Goal: Task Accomplishment & Management: Manage account settings

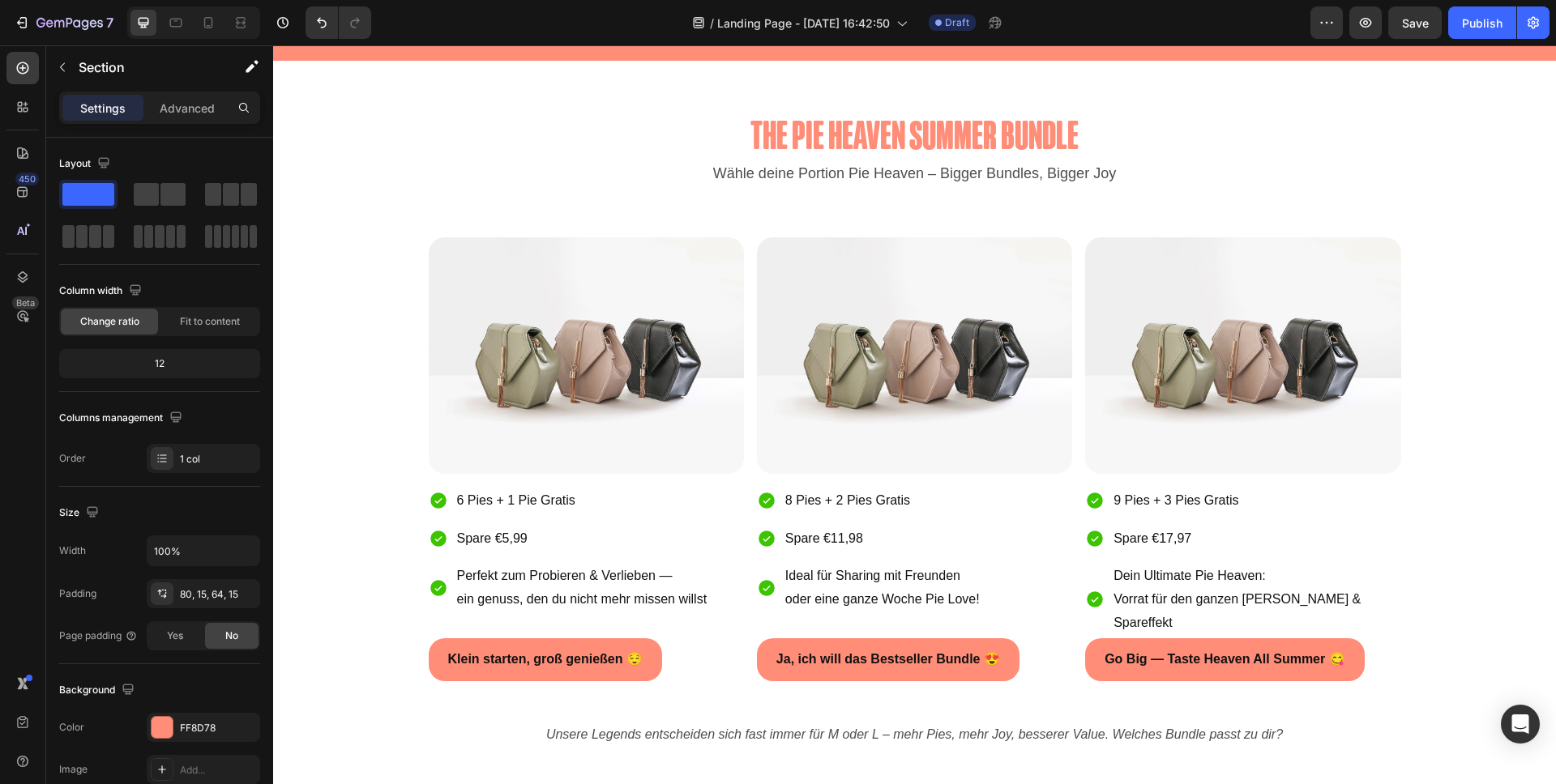
scroll to position [826, 0]
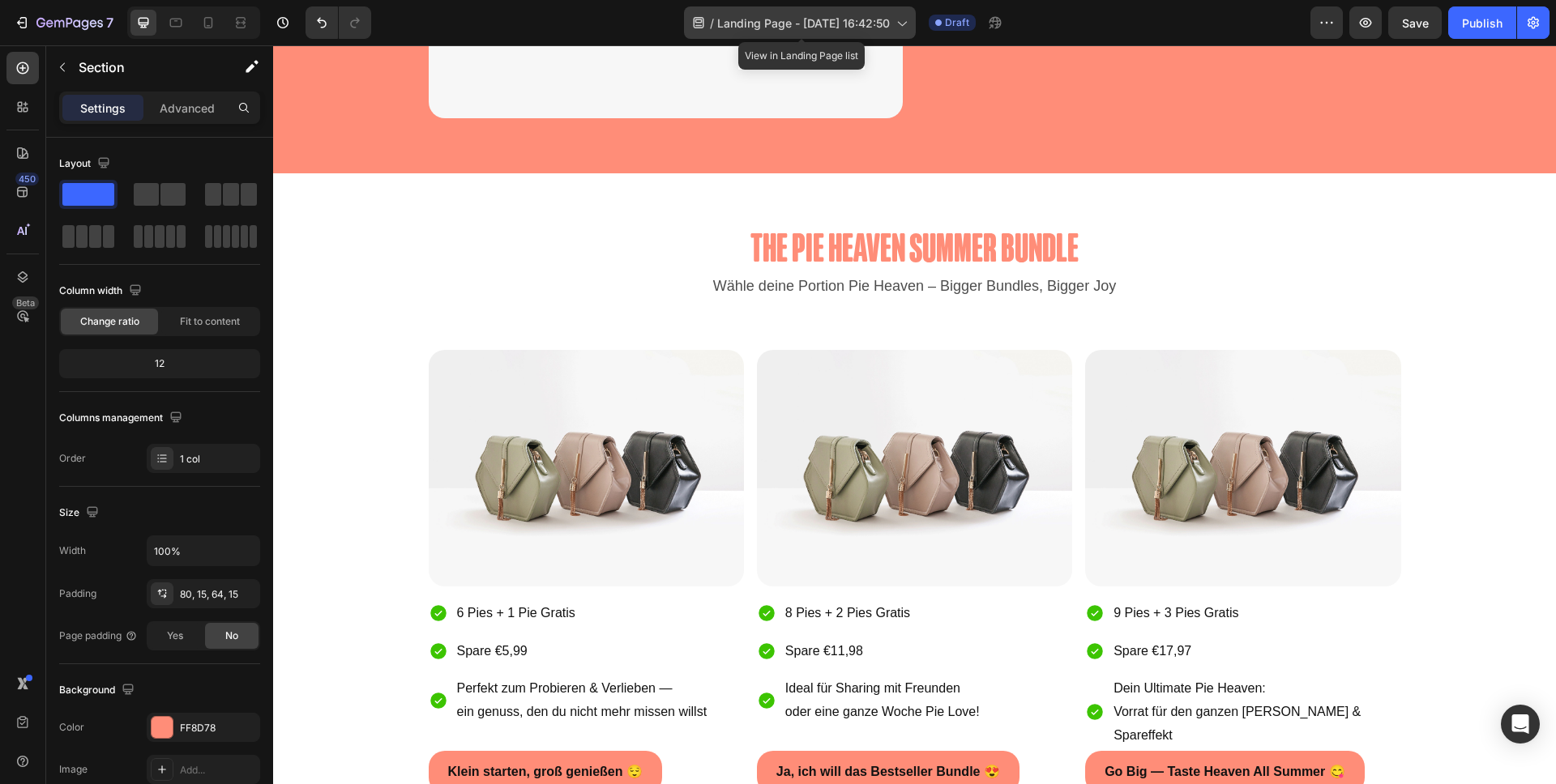
click at [774, 21] on span "Landing Page - [DATE] 16:42:50" at bounding box center [803, 23] width 172 height 17
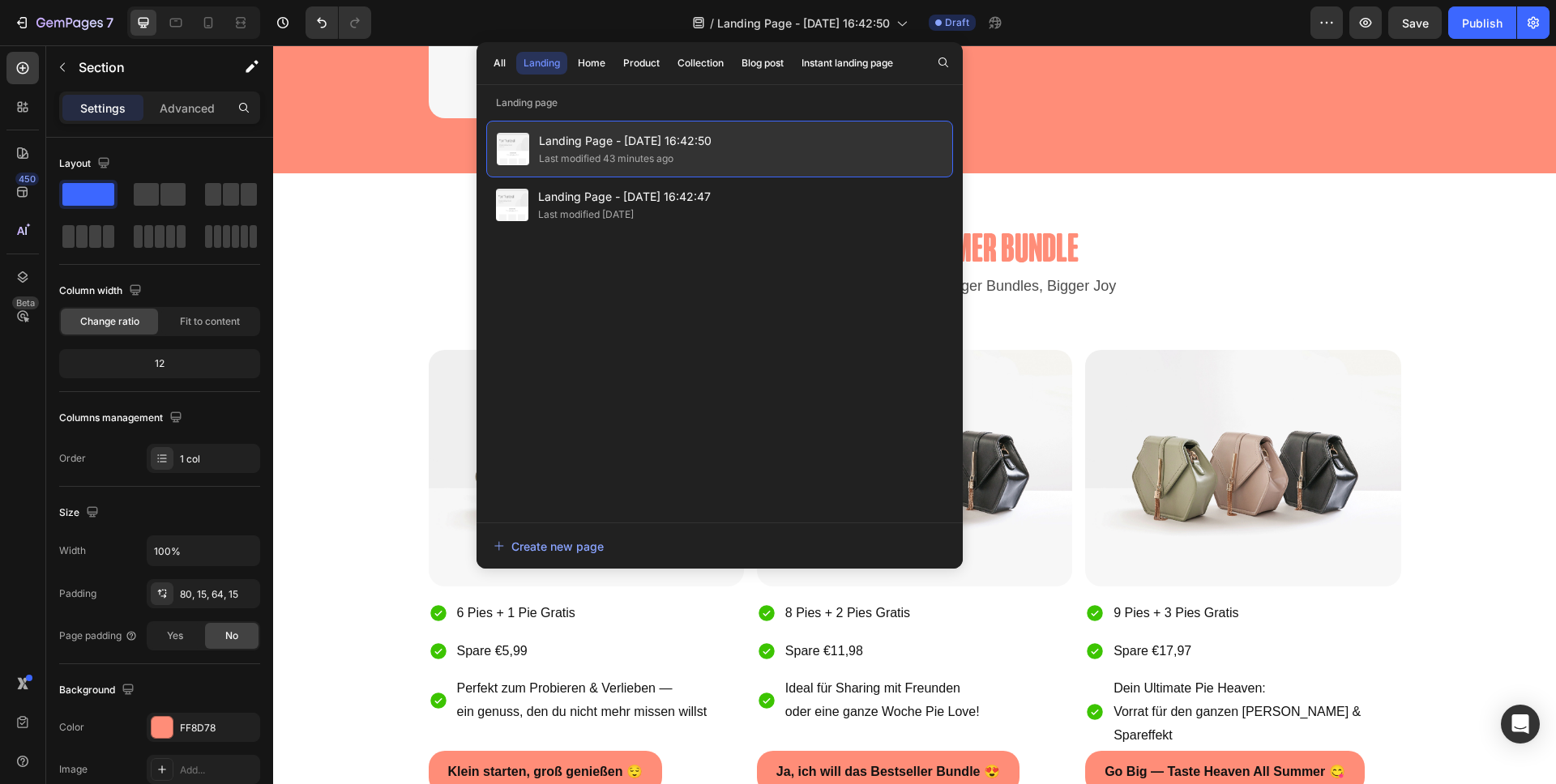
drag, startPoint x: 652, startPoint y: 151, endPoint x: 745, endPoint y: 135, distance: 94.4
click at [745, 135] on div "Landing Page - [DATE] 16:42:50 Last modified 43 minutes ago" at bounding box center [719, 149] width 467 height 57
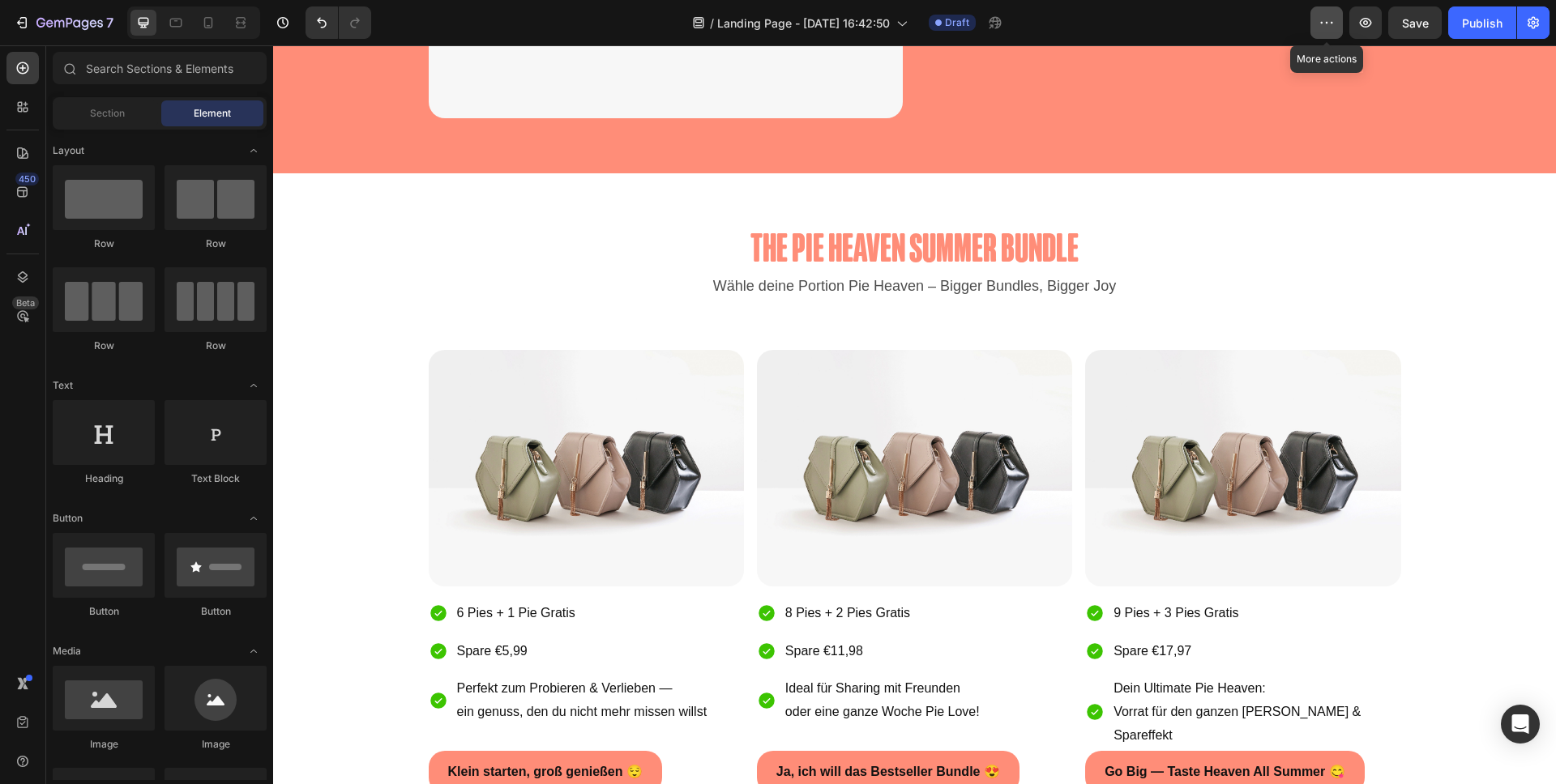
click at [1338, 18] on button "button" at bounding box center [1326, 22] width 33 height 33
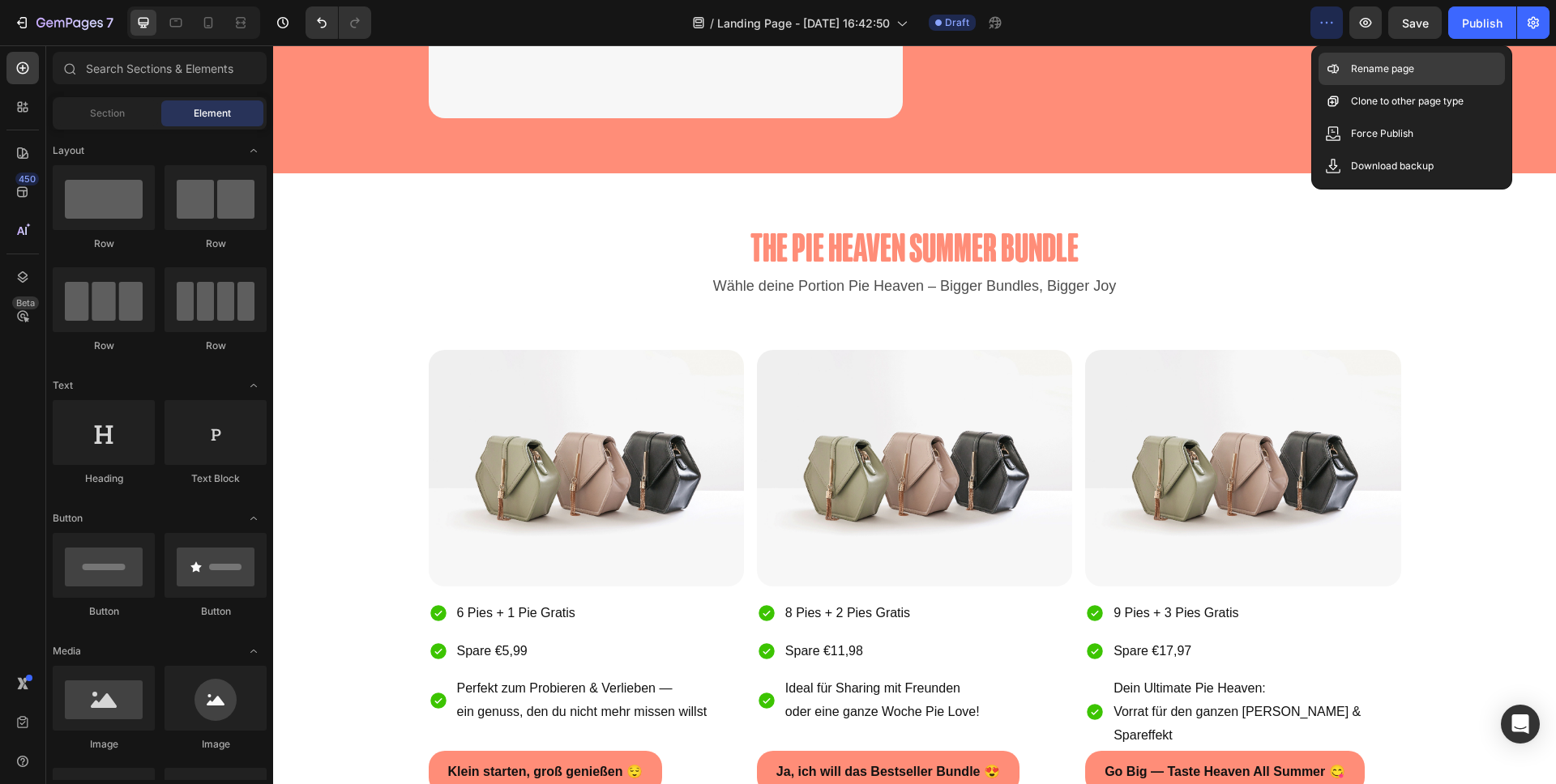
click at [1357, 85] on div "Rename page" at bounding box center [1412, 101] width 186 height 33
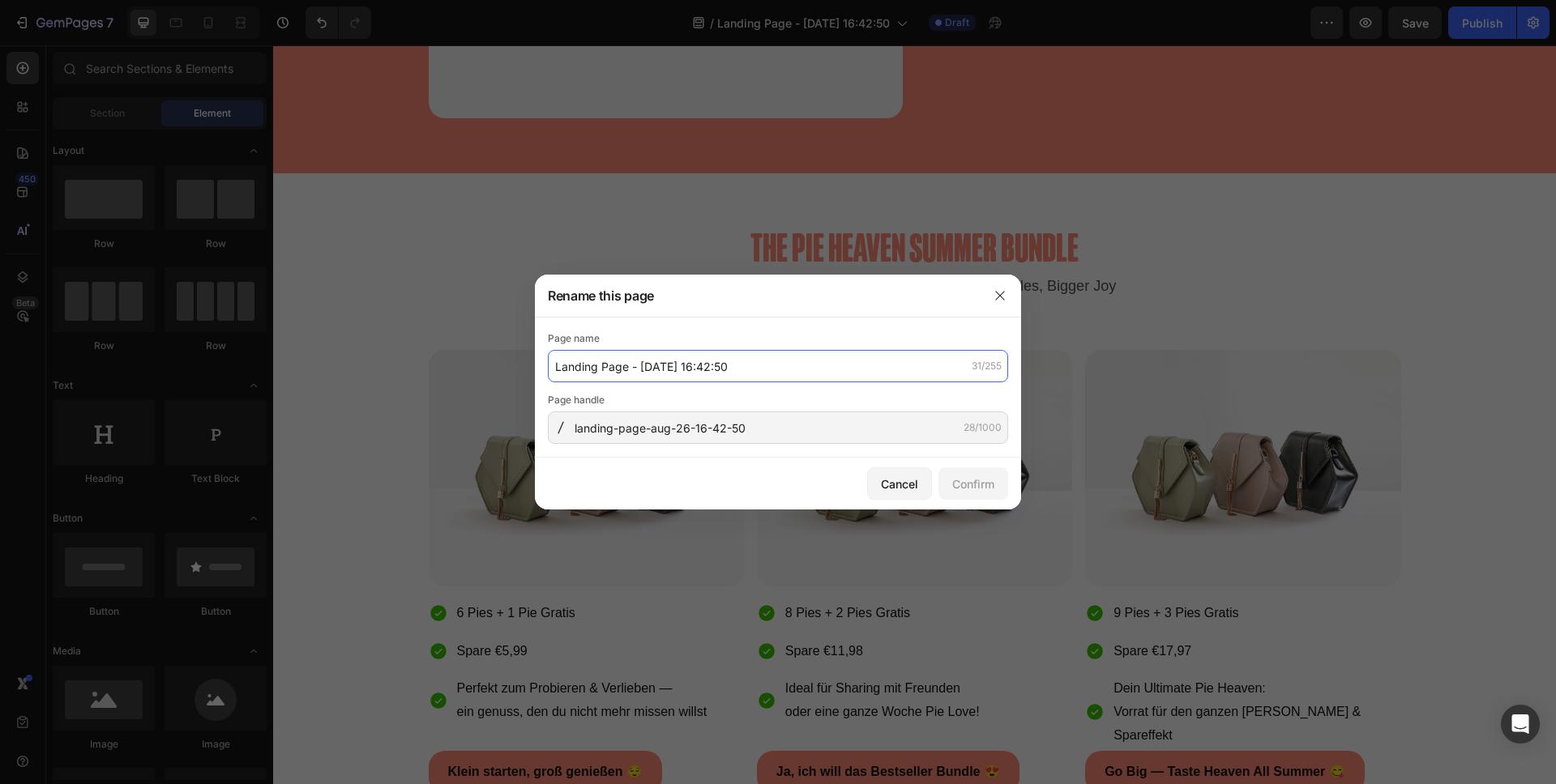
click at [656, 370] on input "Landing Page - [DATE] 16:42:50" at bounding box center [778, 366] width 460 height 33
type input "S"
type input "p"
click at [589, 371] on input "Pie Me Heaven Bundle" at bounding box center [778, 366] width 460 height 33
click at [636, 367] on input "Pie Me Heaven Bundle" at bounding box center [778, 366] width 460 height 33
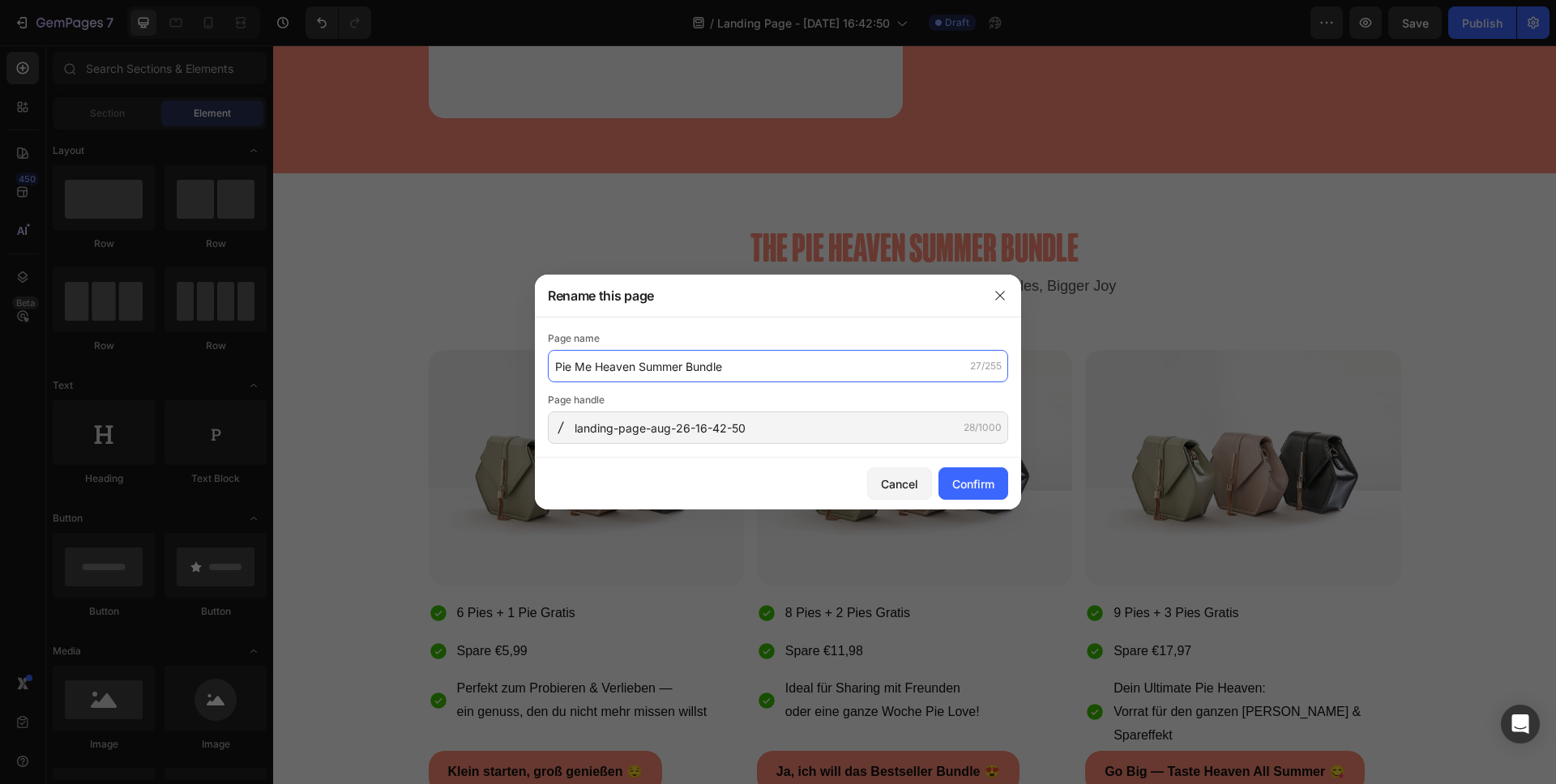
type input "Pie Me Heaven Summer Bundle"
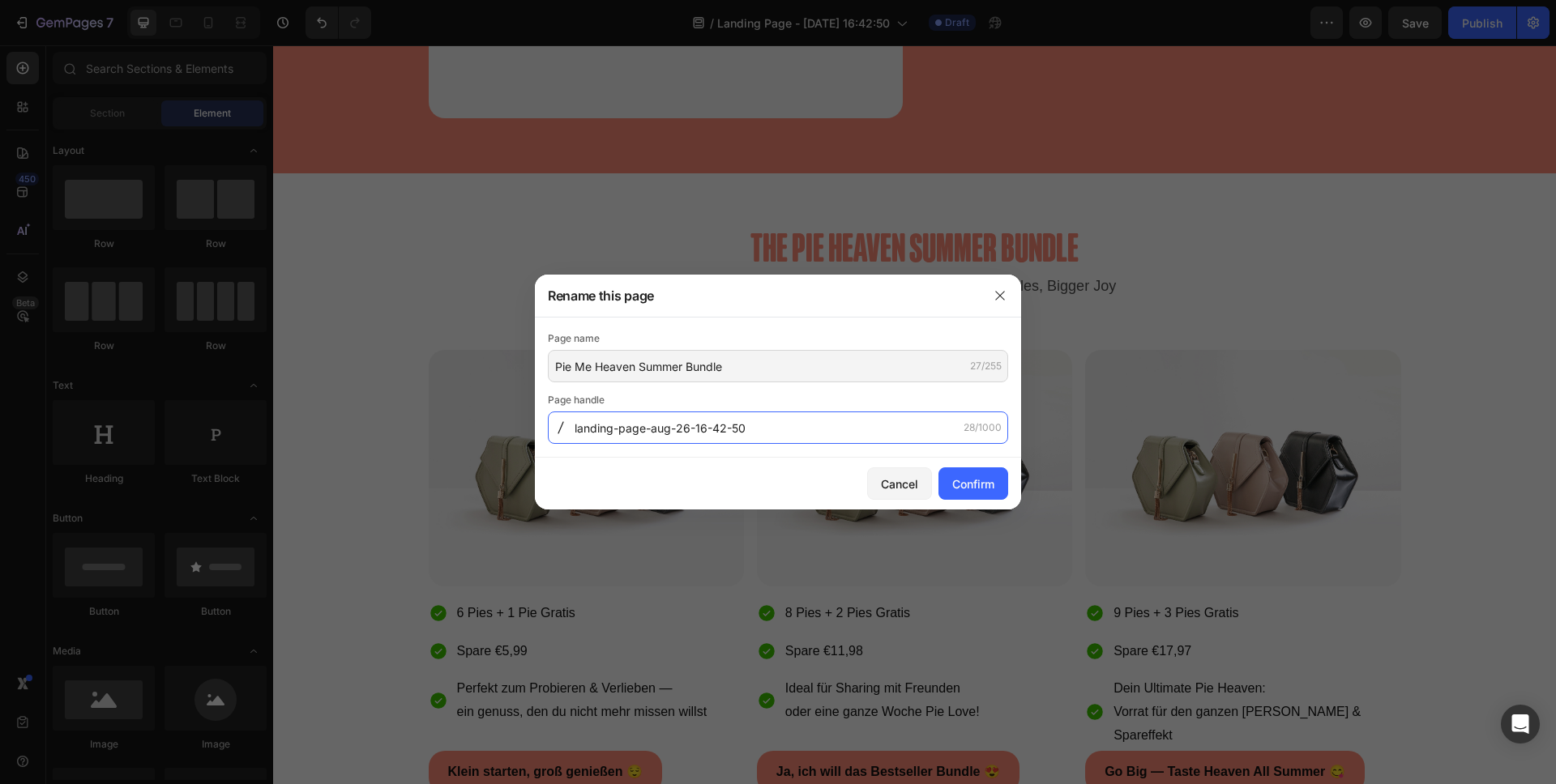
click at [840, 431] on input "landing-page-aug-26-16-42-50" at bounding box center [778, 427] width 460 height 33
click at [574, 429] on input "heaven-summer-bundle" at bounding box center [778, 427] width 460 height 33
click at [662, 426] on input "pie-heaven-summer-bundle" at bounding box center [778, 427] width 460 height 33
type input "pie-heaven-bundle"
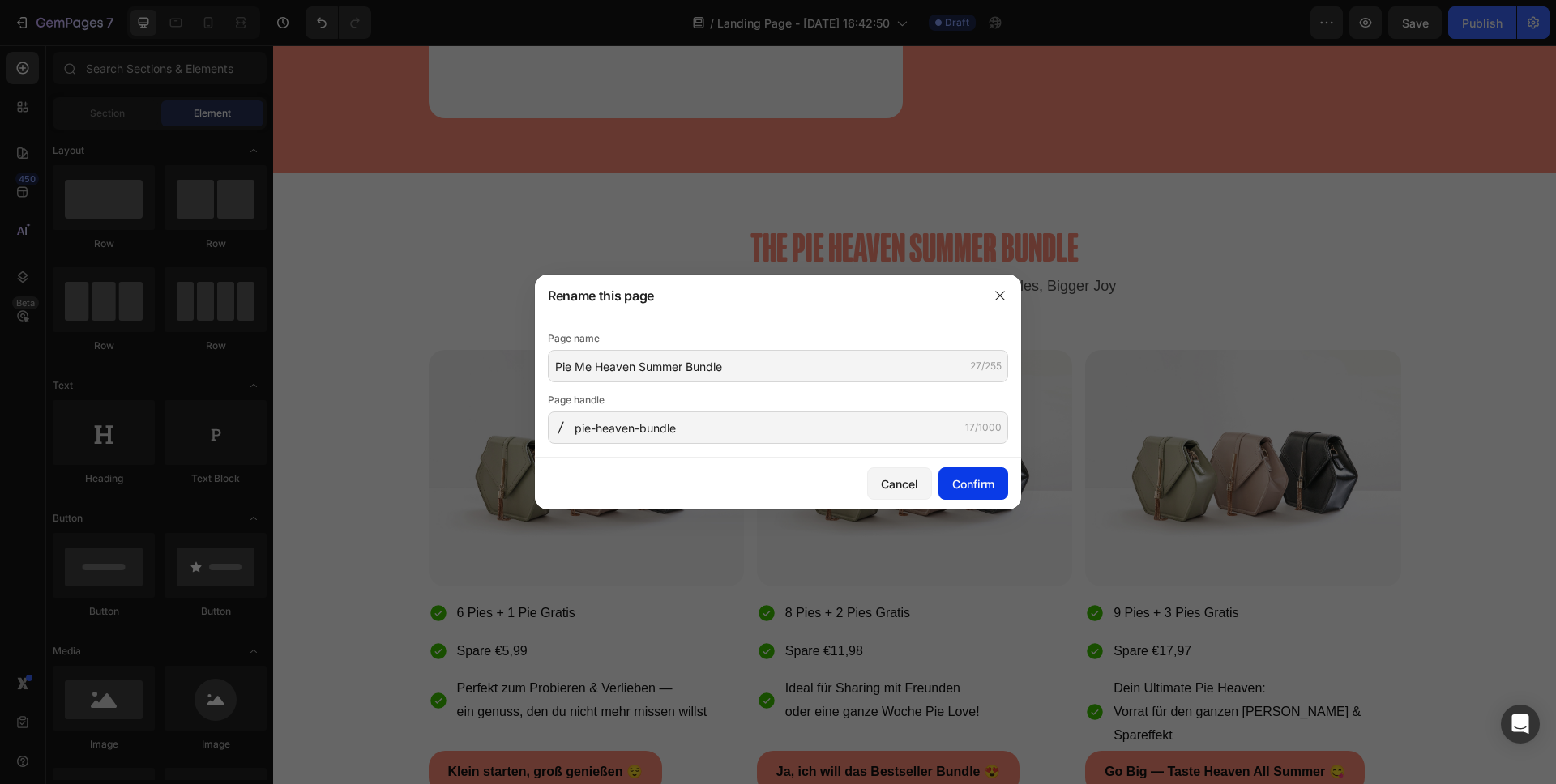
click at [963, 483] on div "Confirm" at bounding box center [972, 484] width 42 height 17
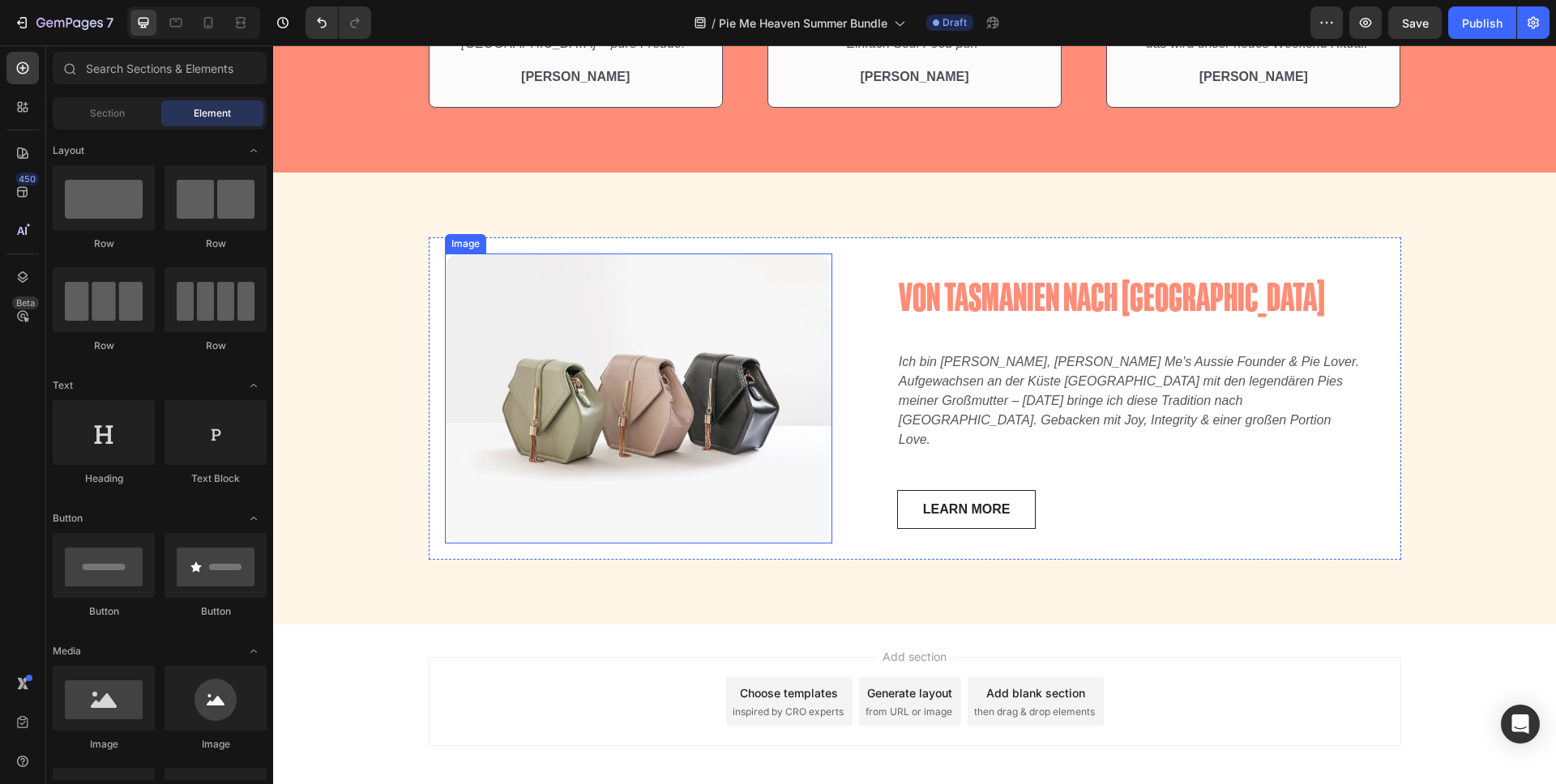
scroll to position [1841, 0]
